Goal: Navigation & Orientation: Find specific page/section

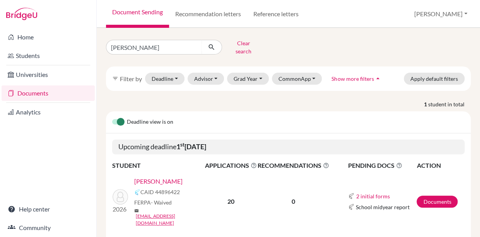
scroll to position [10, 0]
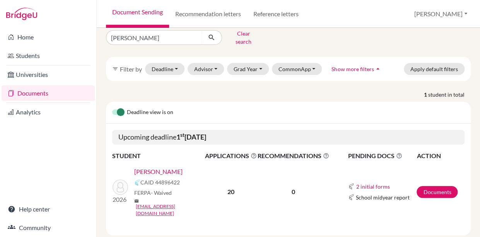
click at [39, 92] on link "Documents" at bounding box center [48, 92] width 93 height 15
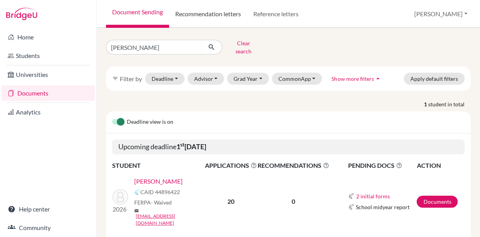
click at [223, 12] on link "Recommendation letters" at bounding box center [208, 14] width 78 height 28
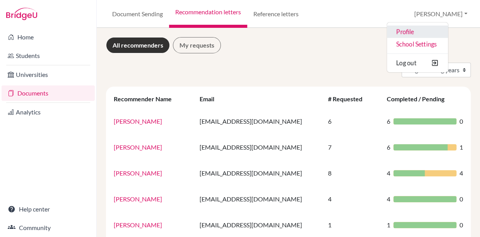
click at [434, 34] on link "Profile" at bounding box center [417, 32] width 61 height 12
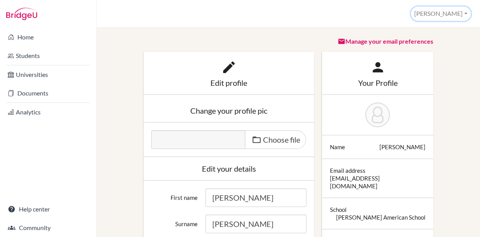
click at [447, 14] on button "[PERSON_NAME]" at bounding box center [441, 14] width 60 height 14
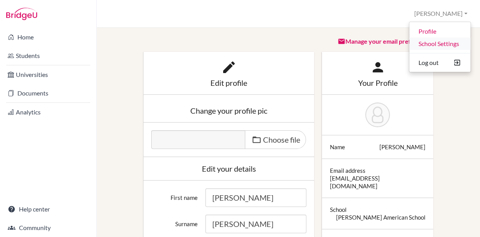
click at [439, 45] on link "School Settings" at bounding box center [439, 43] width 61 height 12
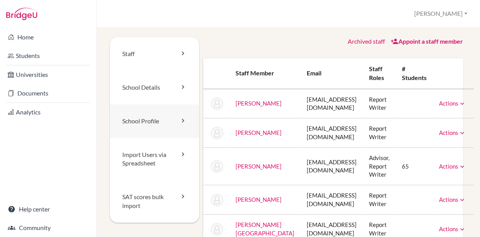
click at [144, 122] on link "School Profile" at bounding box center [154, 121] width 89 height 34
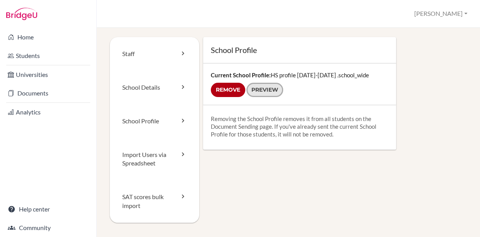
click at [266, 88] on link "Preview" at bounding box center [264, 90] width 37 height 14
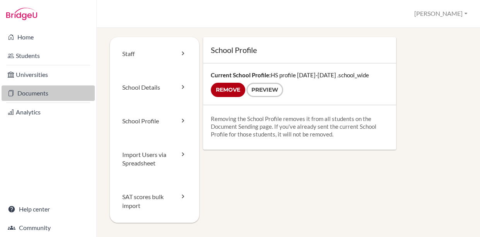
click at [28, 90] on link "Documents" at bounding box center [48, 92] width 93 height 15
